Goal: Information Seeking & Learning: Learn about a topic

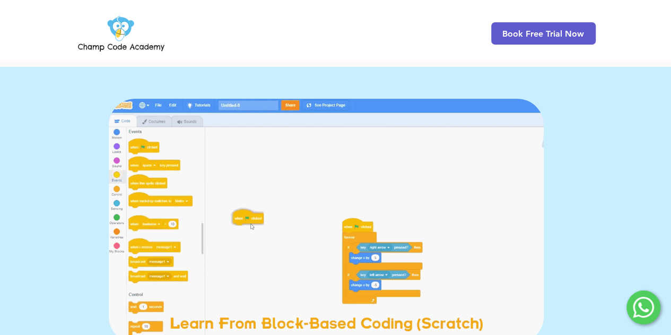
click at [127, 25] on img at bounding box center [121, 33] width 91 height 41
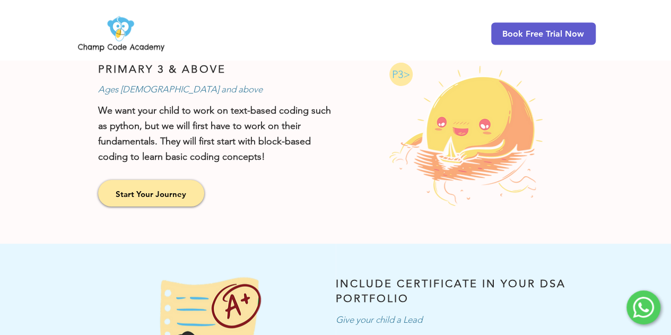
scroll to position [795, 0]
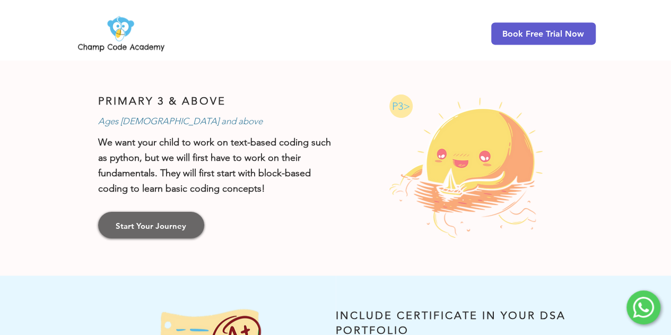
click at [159, 229] on link "Start Your Journey" at bounding box center [151, 225] width 106 height 27
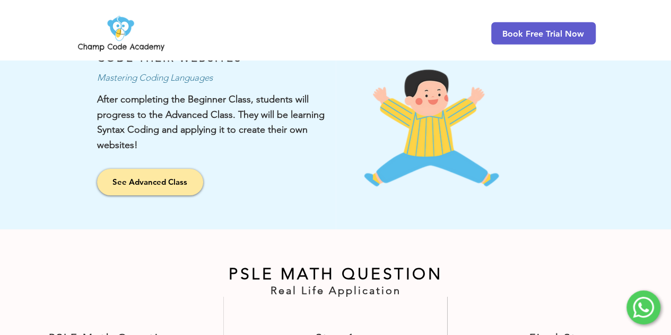
scroll to position [1490, 0]
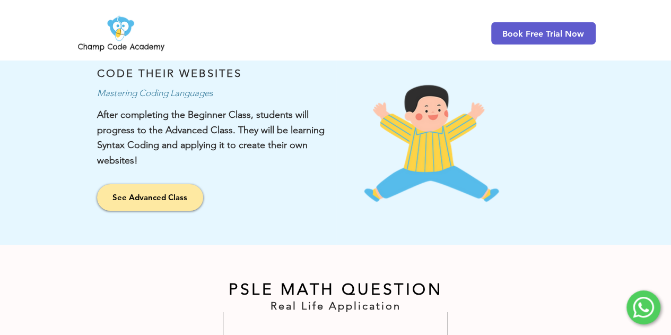
click at [179, 192] on div at bounding box center [168, 139] width 336 height 209
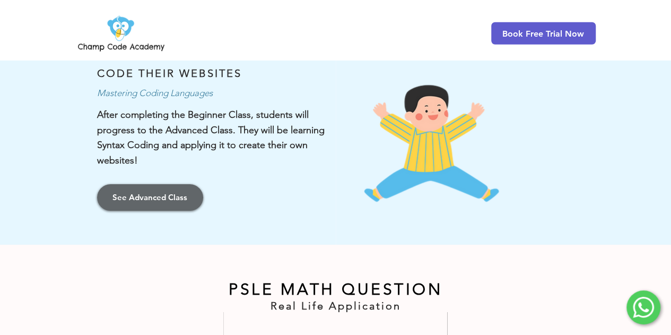
click at [177, 191] on span "See Advanced Class" at bounding box center [149, 196] width 75 height 11
